Goal: Task Accomplishment & Management: Manage account settings

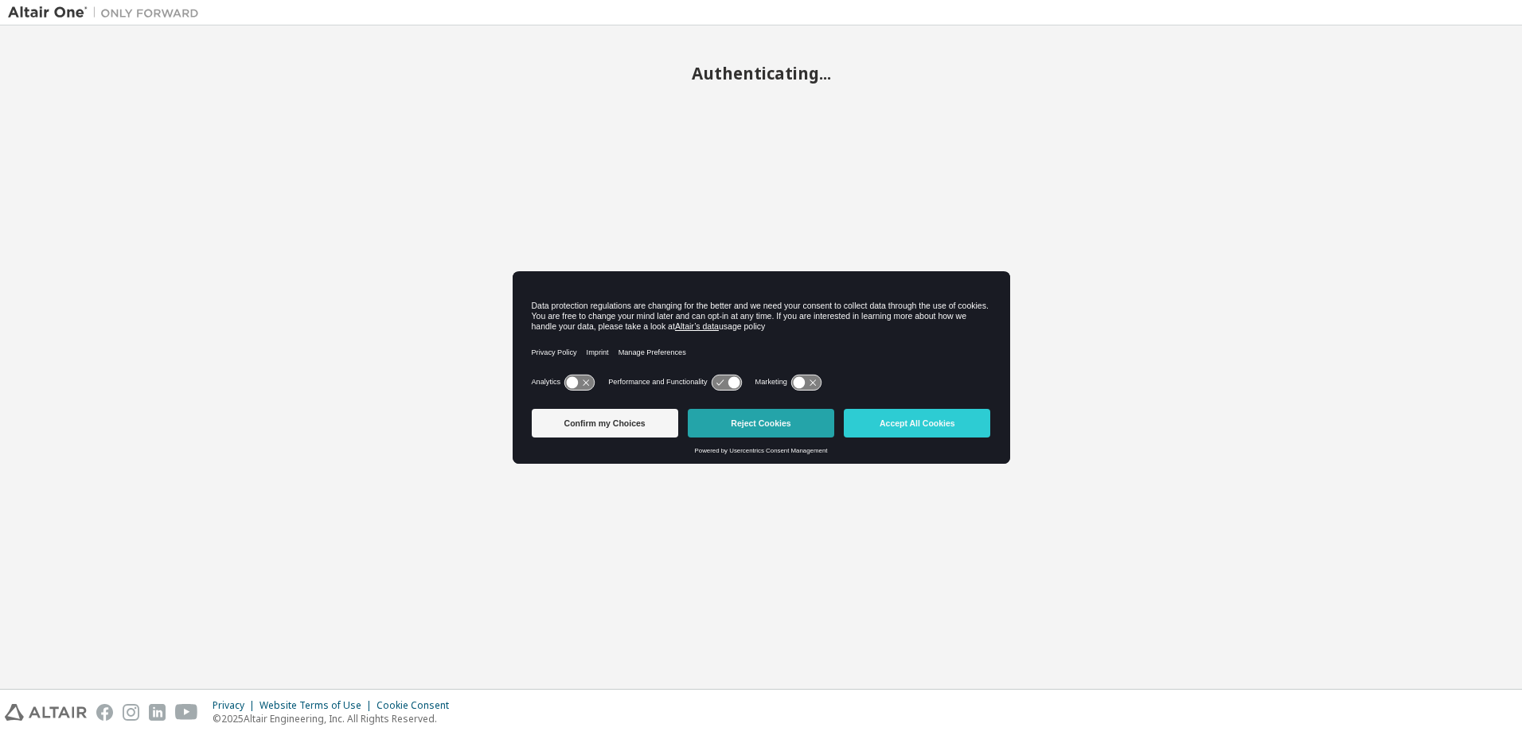
click at [781, 424] on button "Reject Cookies" at bounding box center [761, 423] width 146 height 29
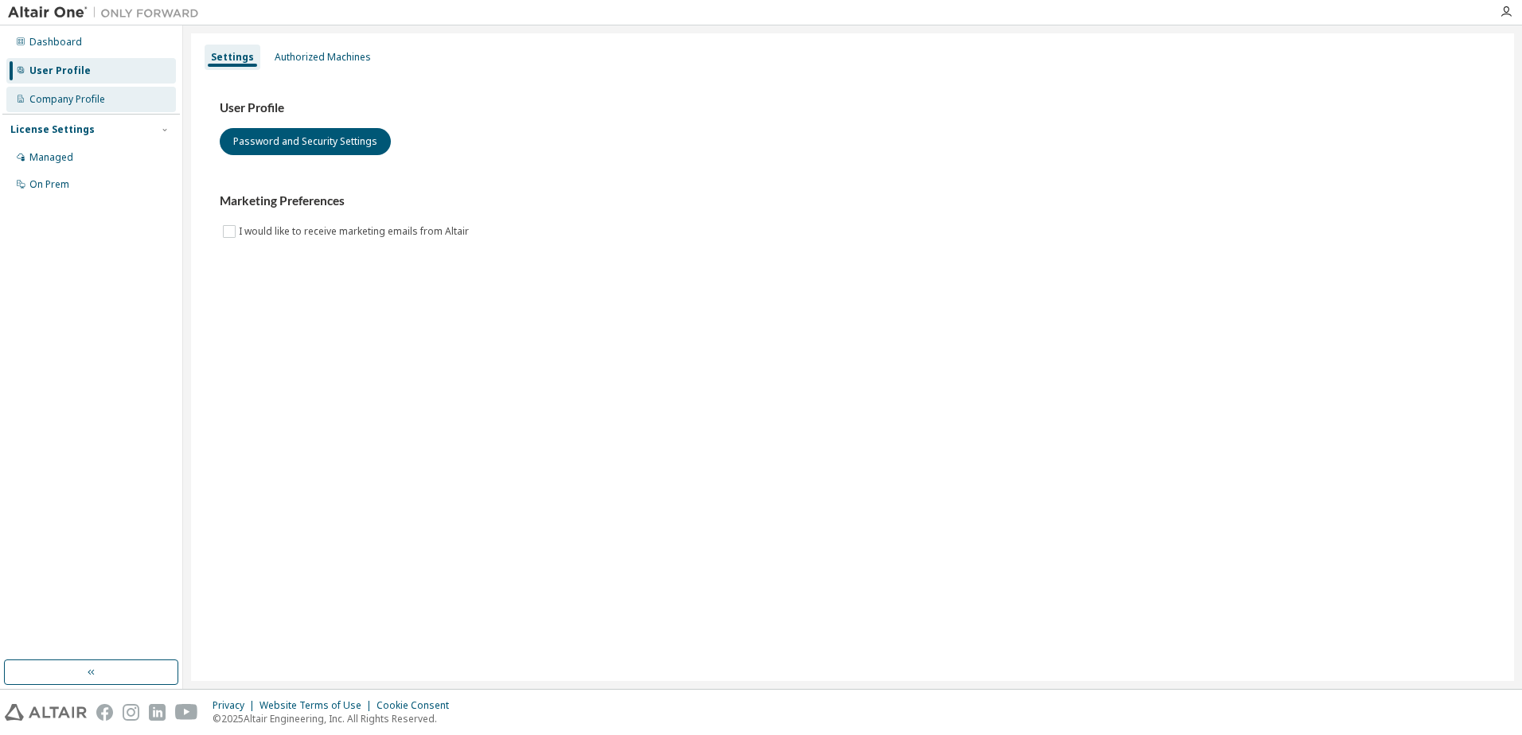
click at [84, 103] on div "Company Profile" at bounding box center [67, 99] width 76 height 13
